Goal: Navigation & Orientation: Find specific page/section

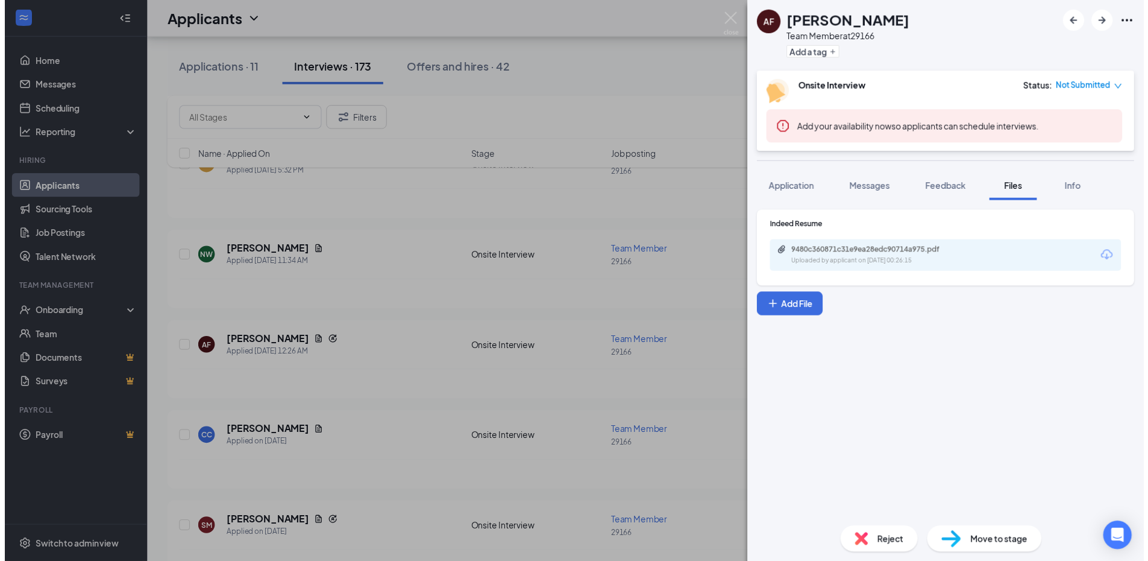
scroll to position [241, 0]
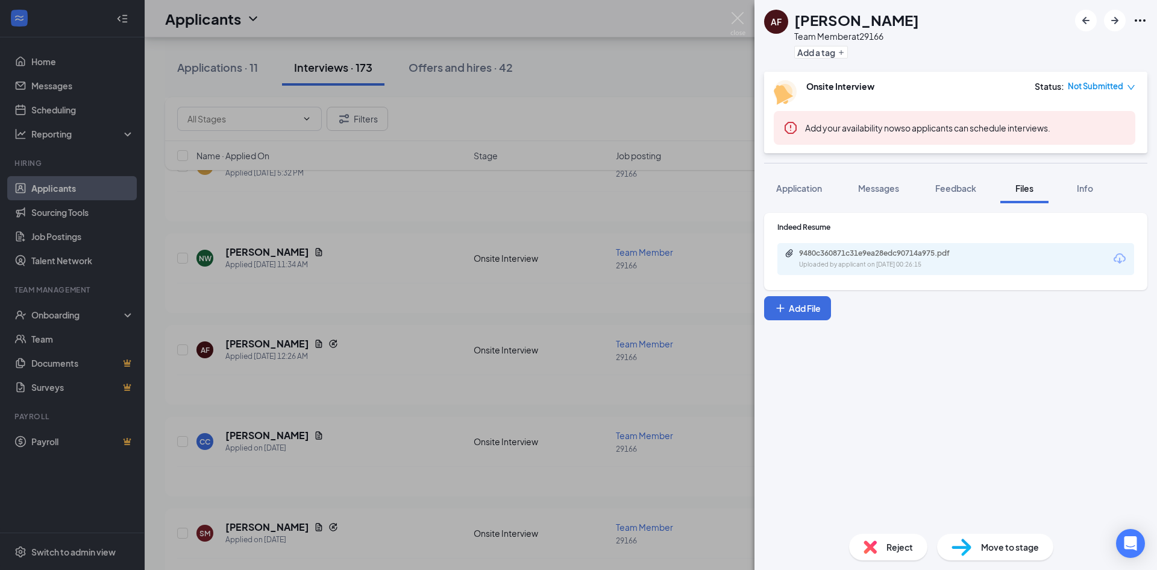
click at [650, 28] on div "AF [PERSON_NAME] Team Member at 29166 Add a tag Onsite Interview Status : Not S…" at bounding box center [578, 285] width 1157 height 570
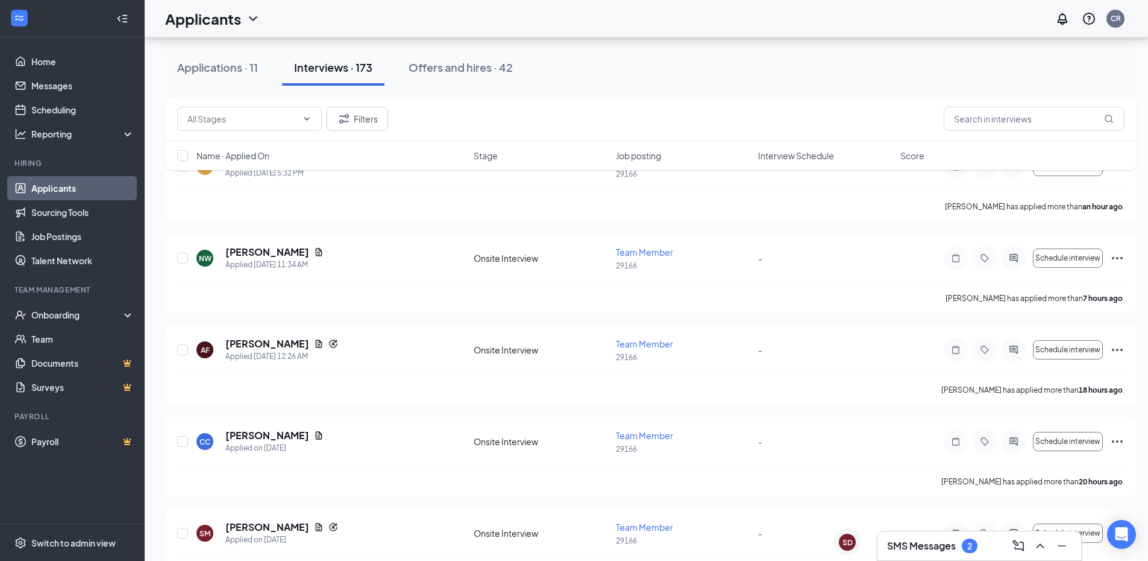
click at [724, 23] on div "Applicants CR" at bounding box center [647, 18] width 1004 height 37
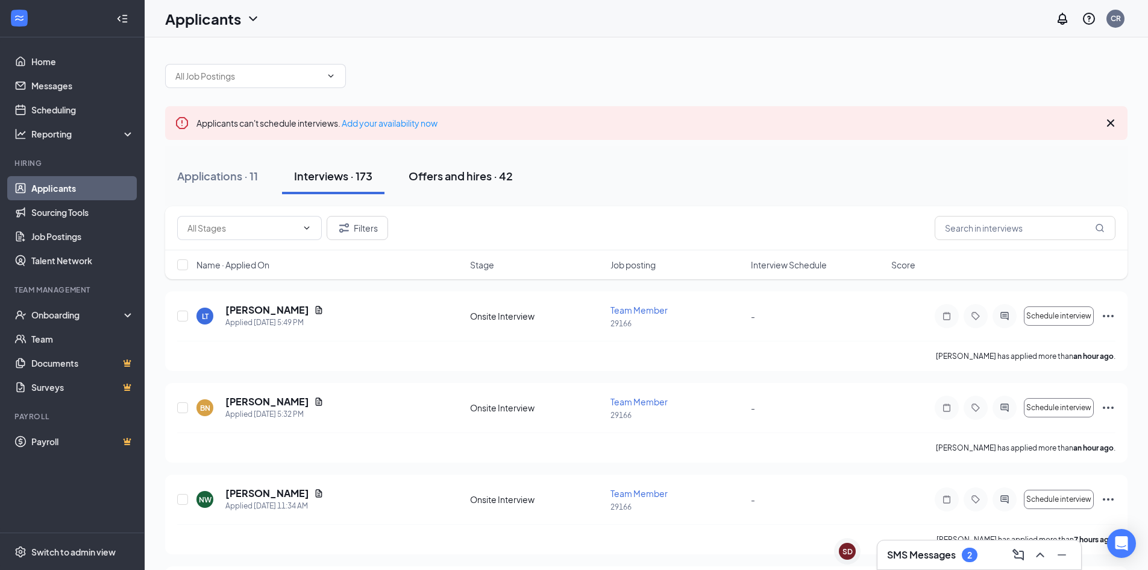
click at [469, 189] on button "Offers and hires · 42" at bounding box center [461, 176] width 128 height 36
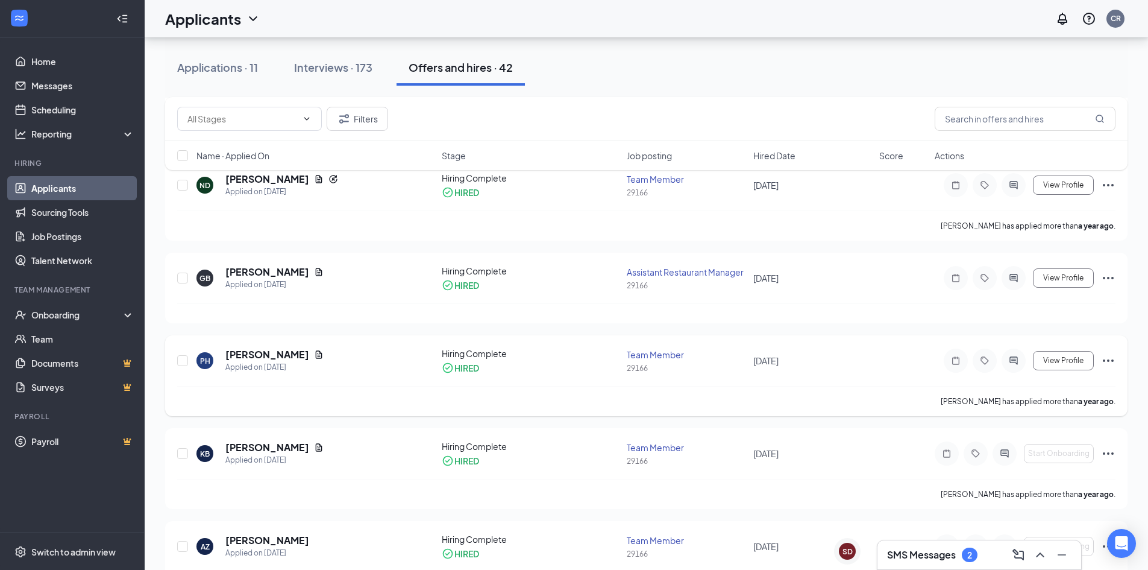
scroll to position [844, 0]
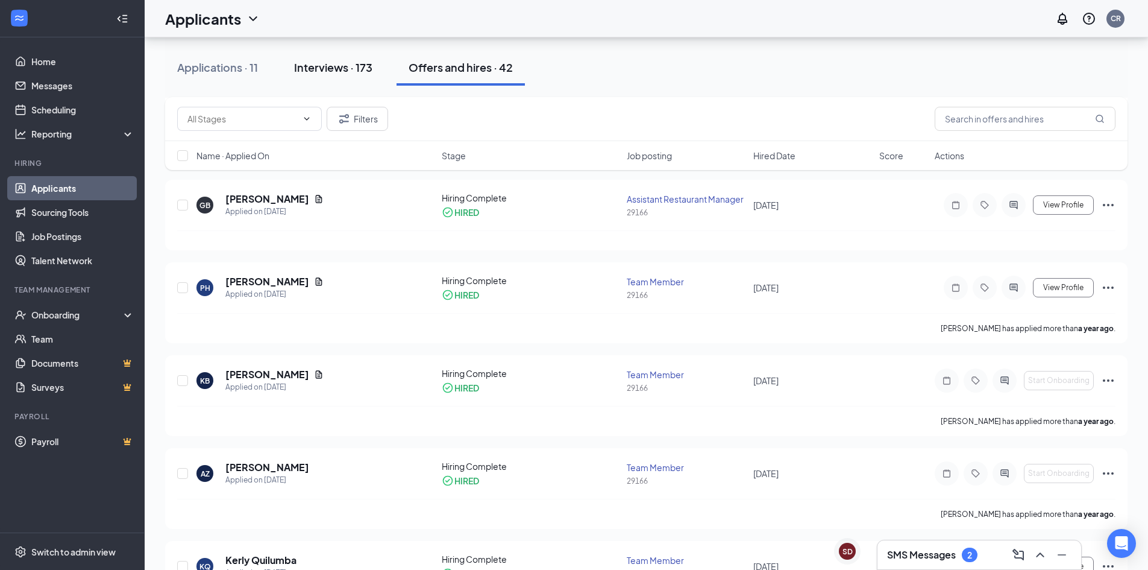
click at [347, 72] on div "Interviews · 173" at bounding box center [333, 67] width 78 height 15
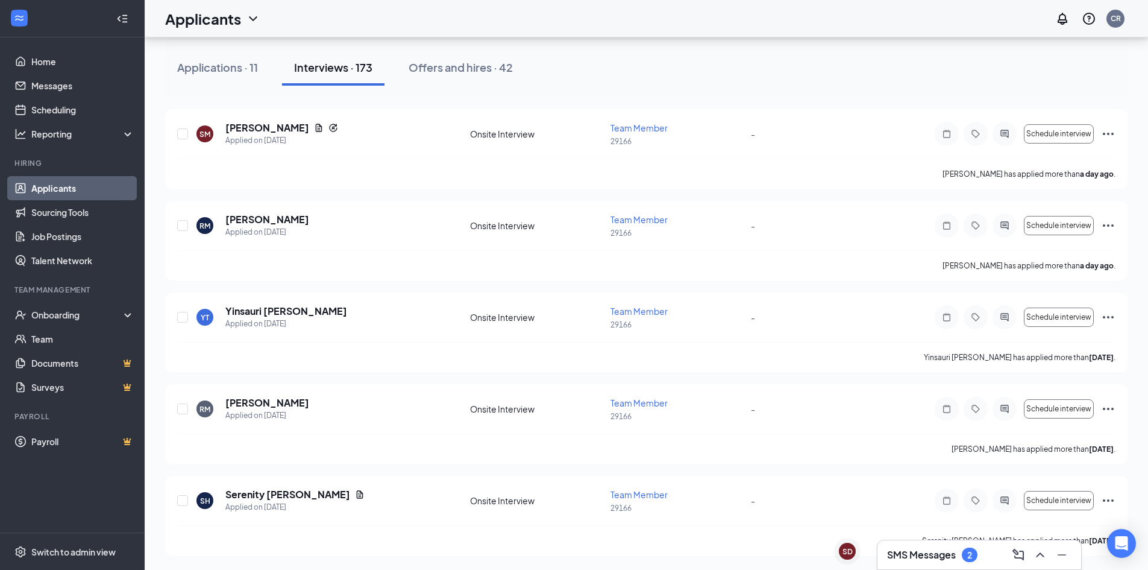
scroll to position [640, 0]
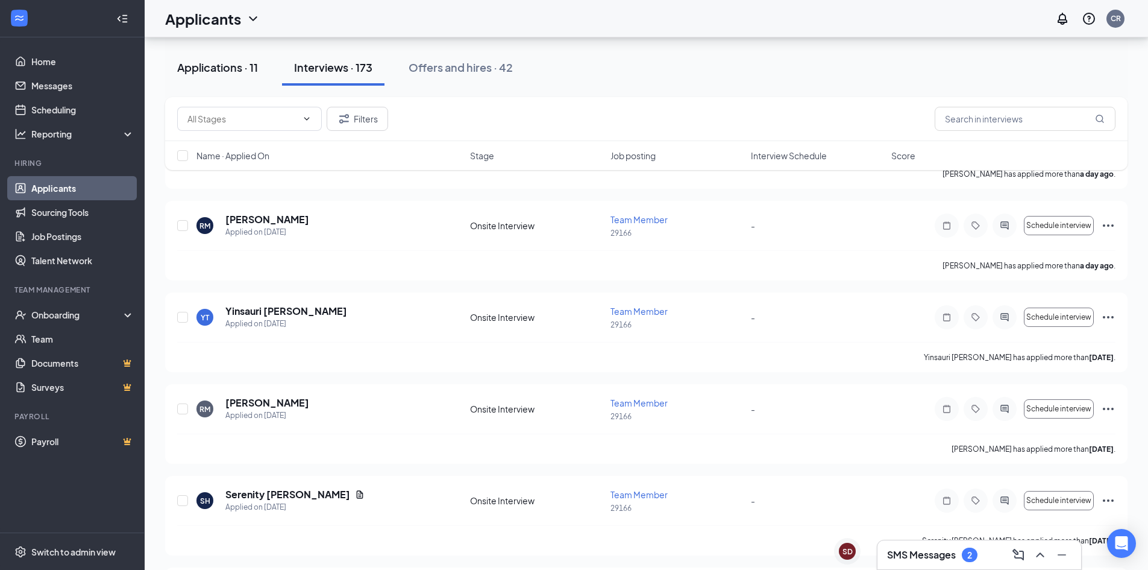
click at [246, 75] on button "Applications · 11" at bounding box center [217, 67] width 105 height 36
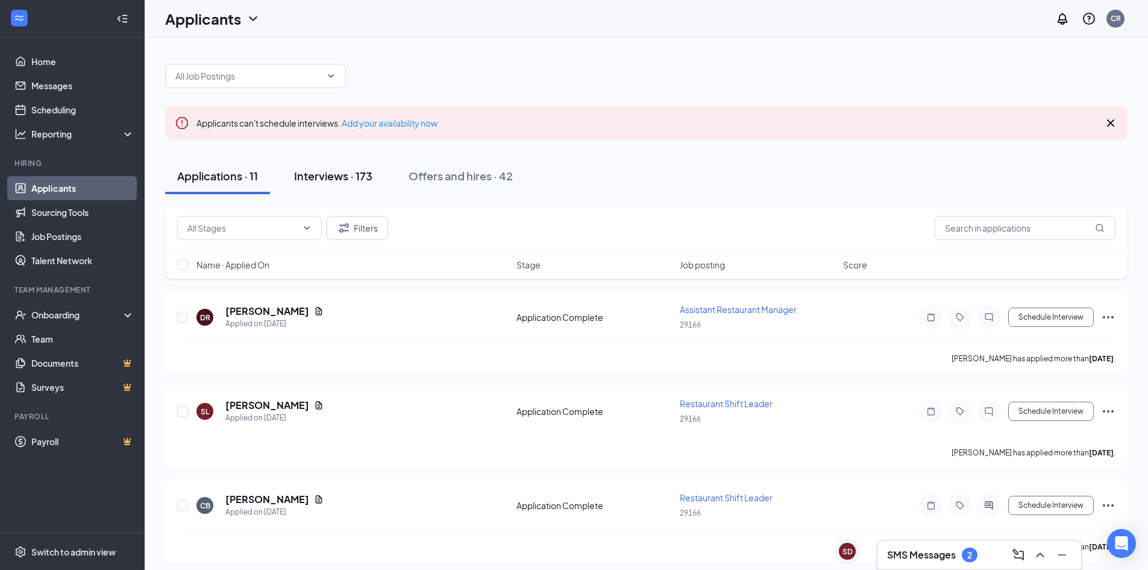
click at [339, 168] on button "Interviews · 173" at bounding box center [333, 176] width 102 height 36
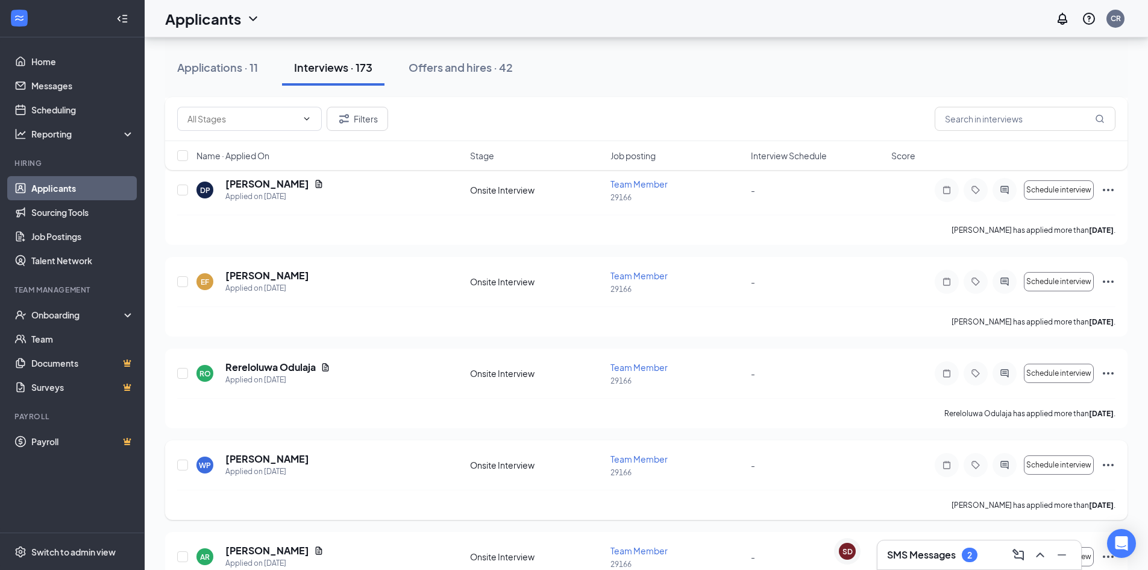
scroll to position [4822, 0]
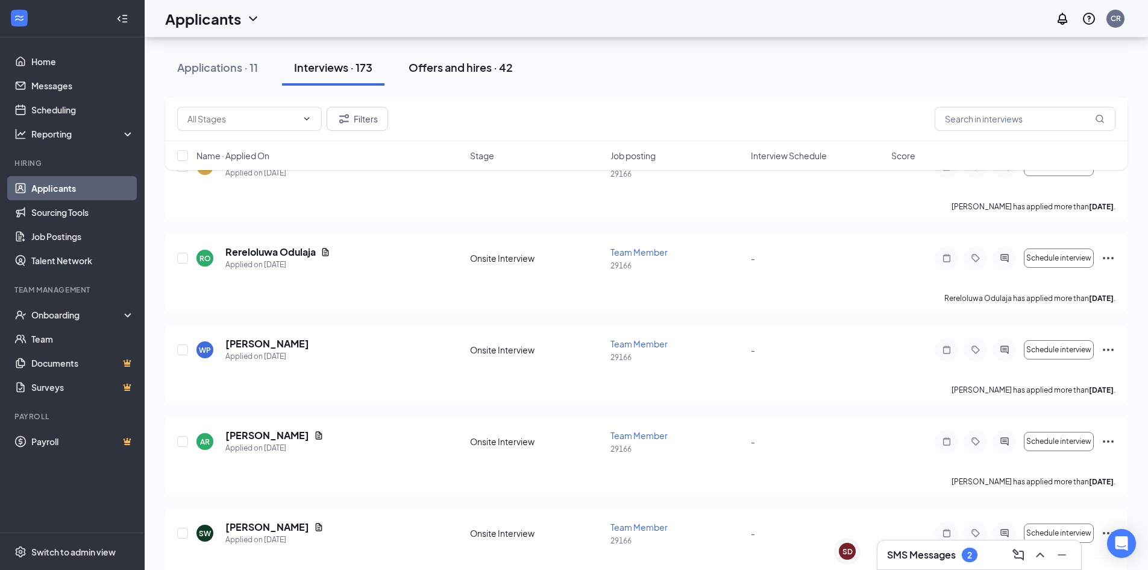
click at [475, 72] on div "Offers and hires · 42" at bounding box center [461, 67] width 104 height 15
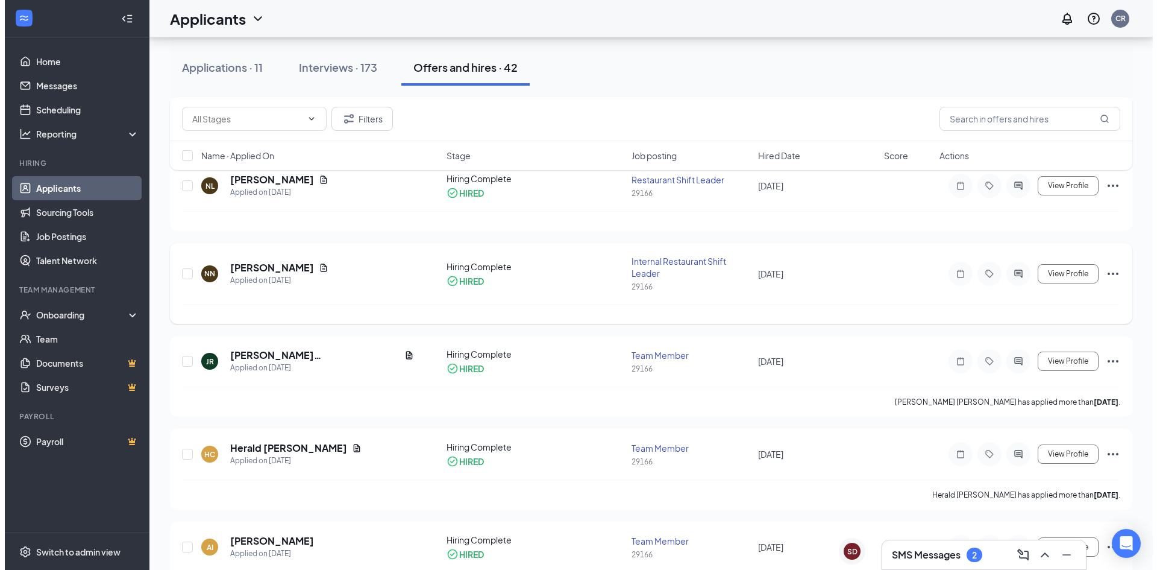
scroll to position [2607, 0]
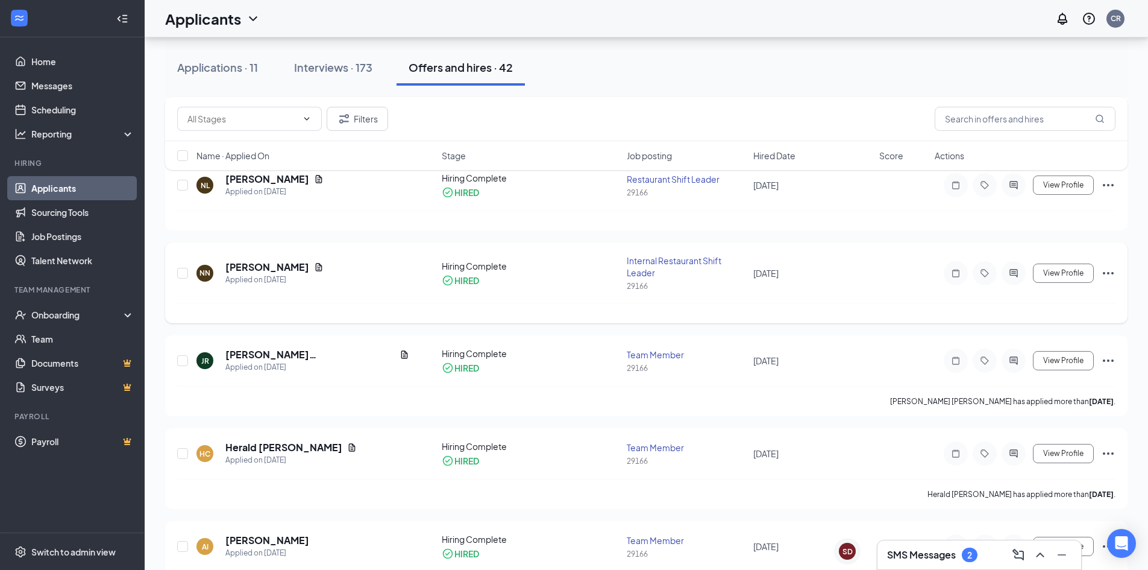
click at [866, 300] on div "[PERSON_NAME] Applied on [DATE] Hiring Complete HIRED Internal Restaurant Shift…" at bounding box center [646, 278] width 938 height 49
click at [267, 268] on h5 "[PERSON_NAME]" at bounding box center [267, 266] width 84 height 13
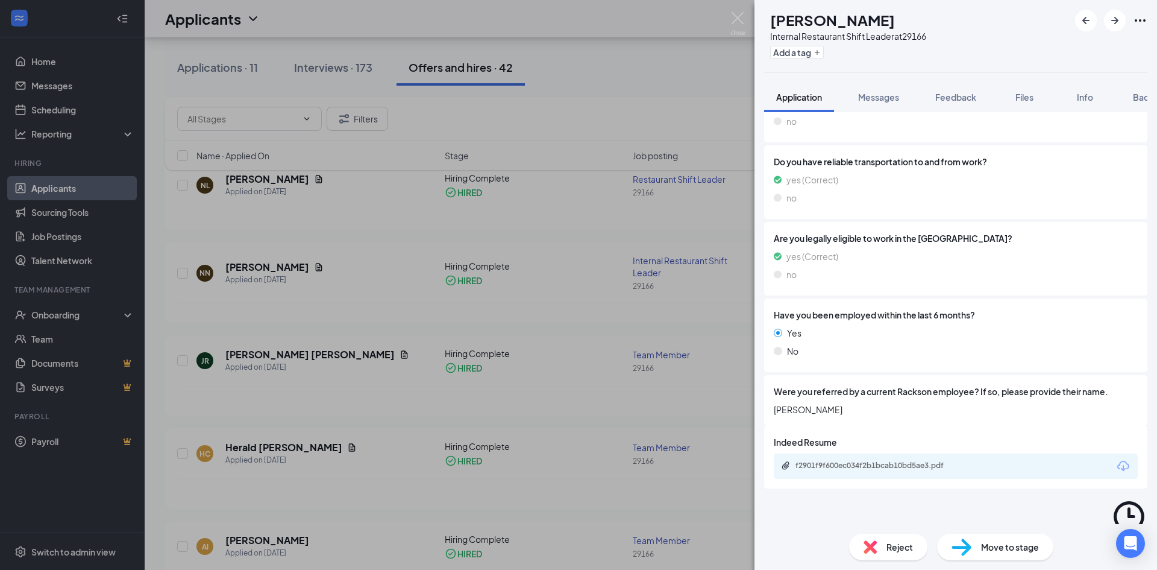
scroll to position [385, 0]
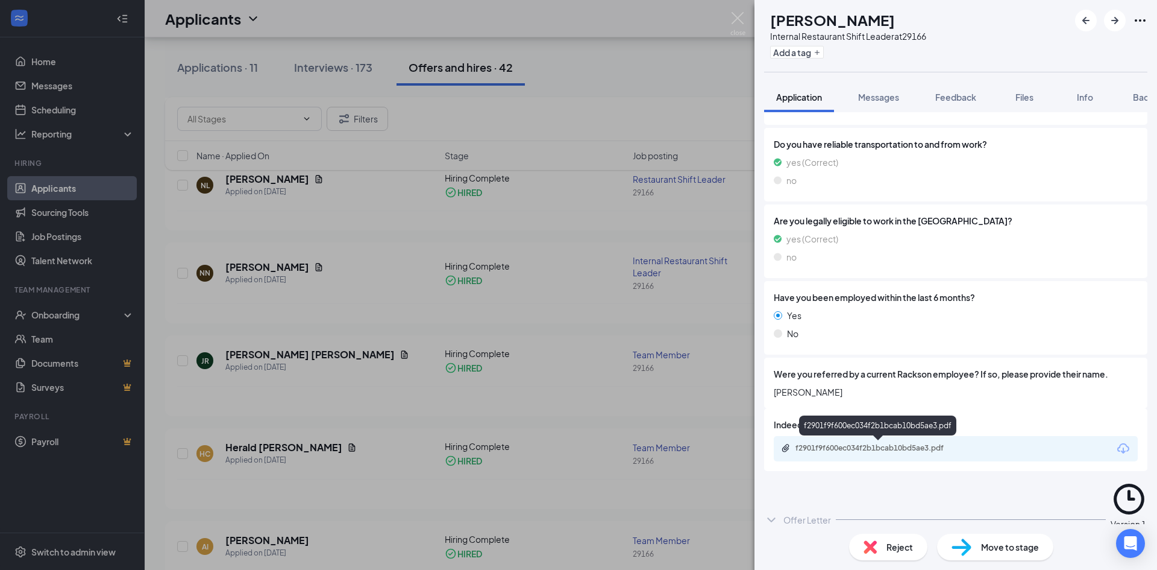
click at [936, 448] on div "f2901f9f600ec034f2b1bcab10bd5ae3.pdf" at bounding box center [880, 448] width 169 height 10
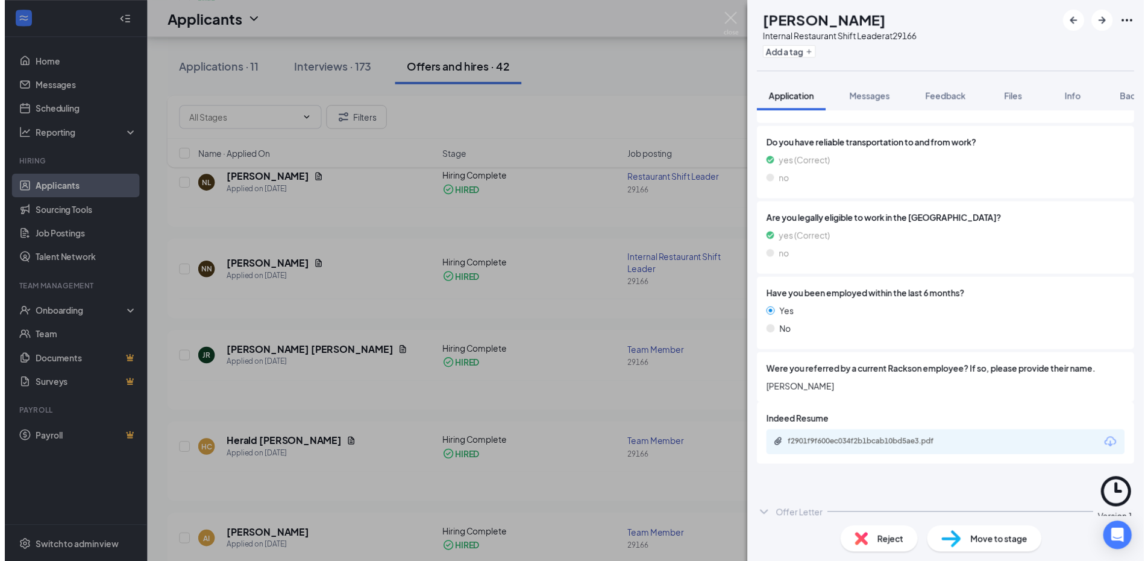
scroll to position [380, 0]
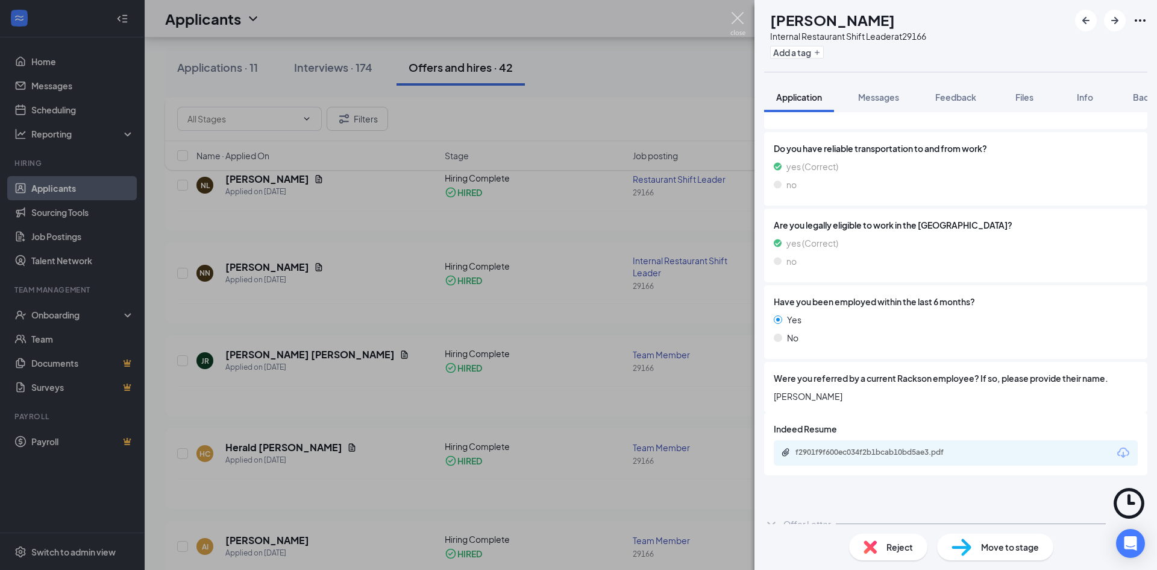
click at [738, 16] on img at bounding box center [737, 24] width 15 height 24
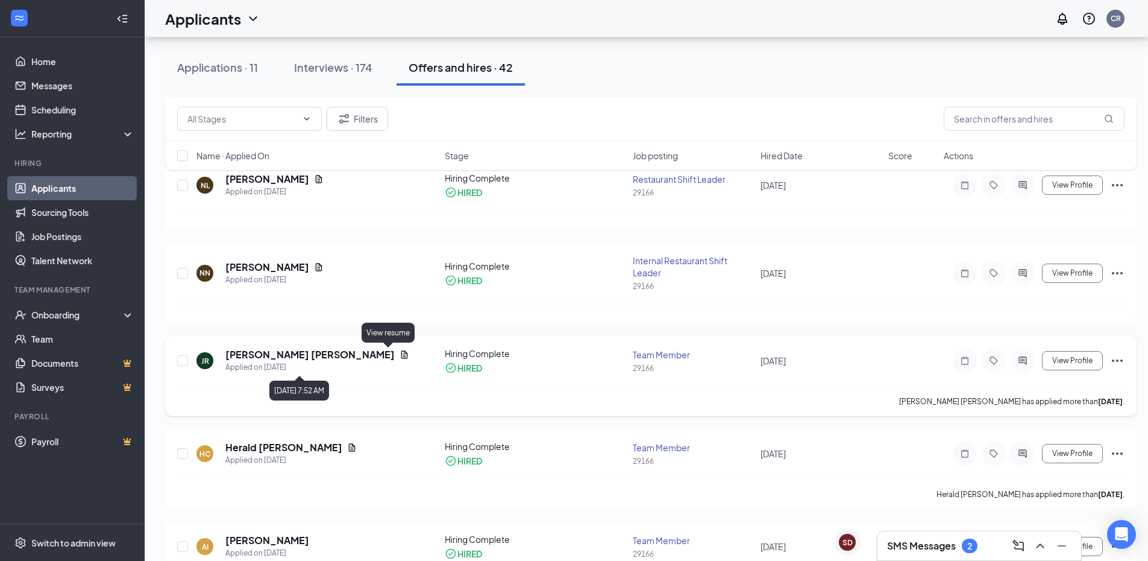
click at [400, 357] on icon "Document" at bounding box center [405, 355] width 10 height 10
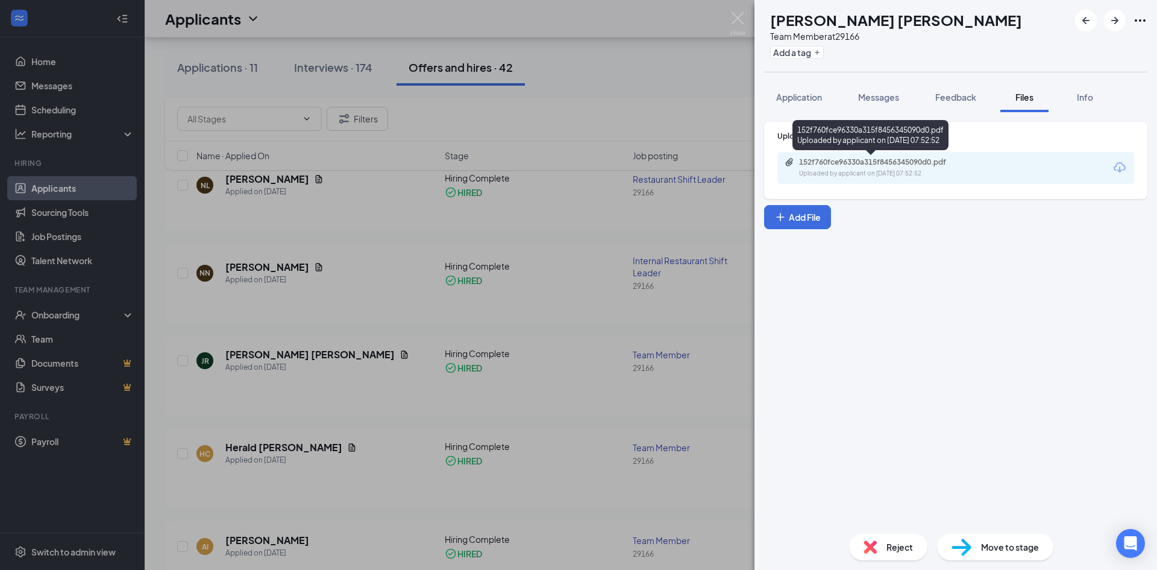
click at [916, 168] on div "152f760fce96330a315f8456345090d0.pdf Uploaded by applicant on [DATE] 07:52:52" at bounding box center [882, 167] width 195 height 21
click at [653, 69] on div "JR [PERSON_NAME] [PERSON_NAME] Team Member at 29166 Add a tag Application Messa…" at bounding box center [578, 285] width 1157 height 570
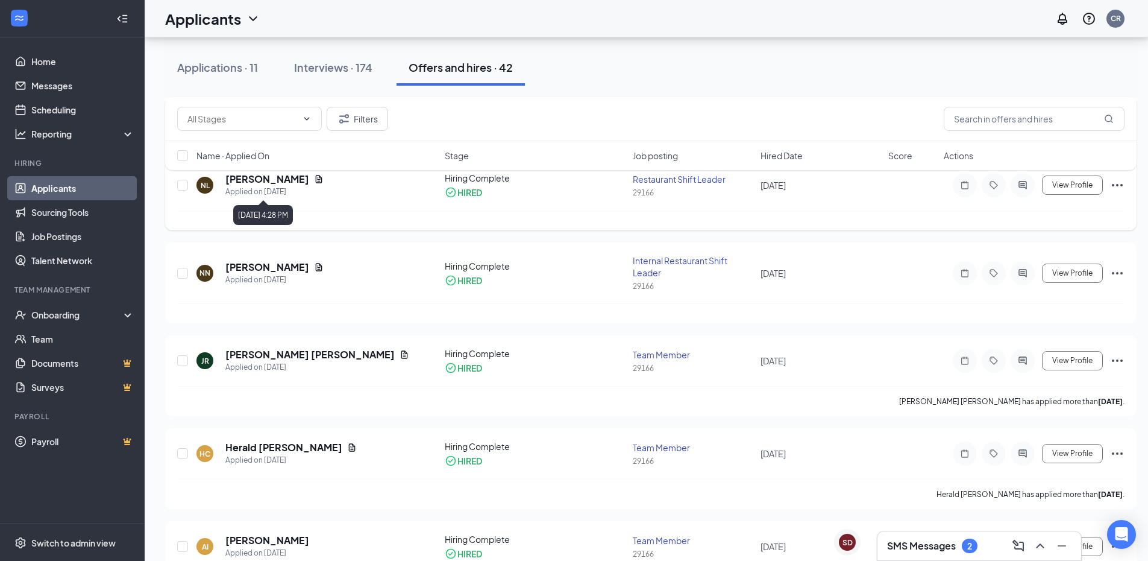
click at [321, 183] on div "NL [PERSON_NAME] Applied on [DATE]" at bounding box center [316, 184] width 241 height 25
click at [316, 181] on div "Filters Name · Applied On Stage Job posting Hired Date Score Actions" at bounding box center [651, 139] width 972 height 85
click at [321, 179] on div "Filters Name · Applied On Stage Job posting Hired Date Score Actions" at bounding box center [651, 139] width 972 height 85
click at [317, 175] on div "Filters Name · Applied On Stage Job posting Hired Date Score Actions" at bounding box center [651, 139] width 972 height 85
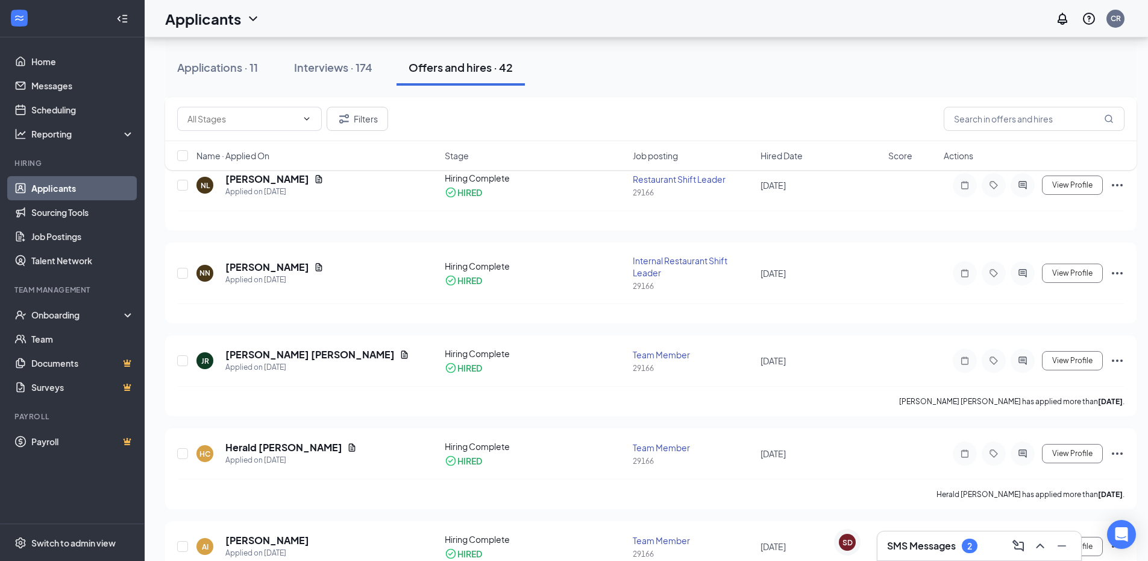
click at [315, 178] on div "Filters Name · Applied On Stage Job posting Hired Date Score Actions" at bounding box center [651, 139] width 972 height 85
click at [315, 179] on div "Filters Name · Applied On Stage Job posting Hired Date Score Actions" at bounding box center [651, 139] width 972 height 85
click at [316, 177] on div "Filters Name · Applied On Stage Job posting Hired Date Score Actions" at bounding box center [651, 139] width 972 height 85
